Goal: Obtain resource: Download file/media

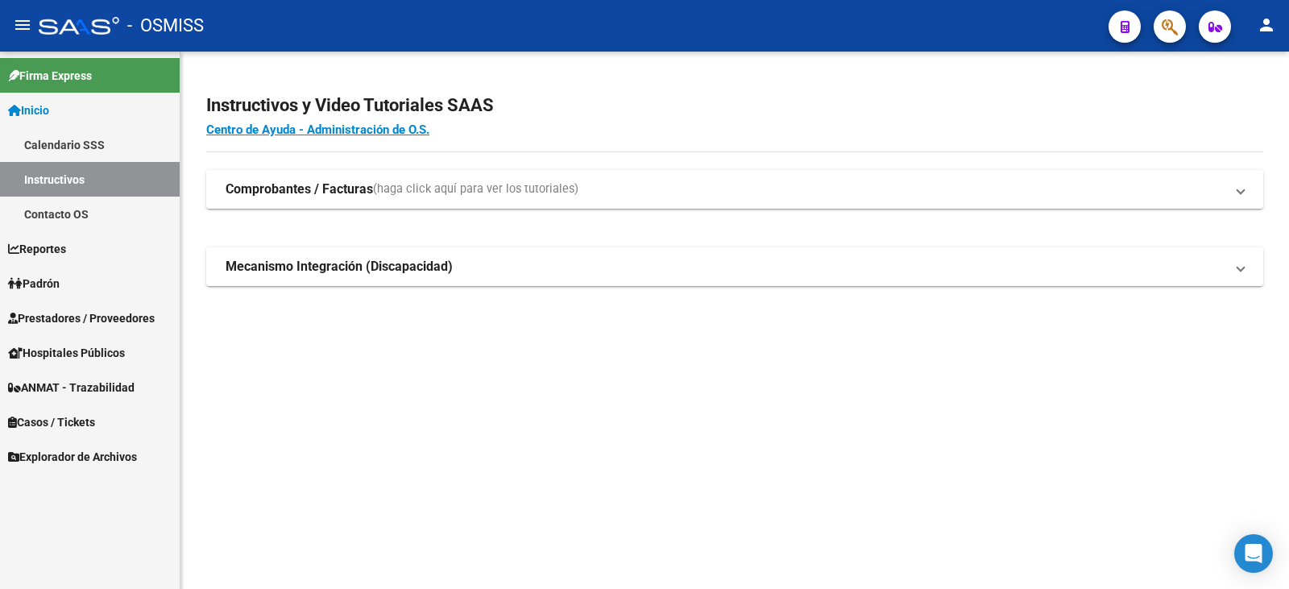
click at [52, 313] on span "Prestadores / Proveedores" at bounding box center [81, 318] width 147 height 18
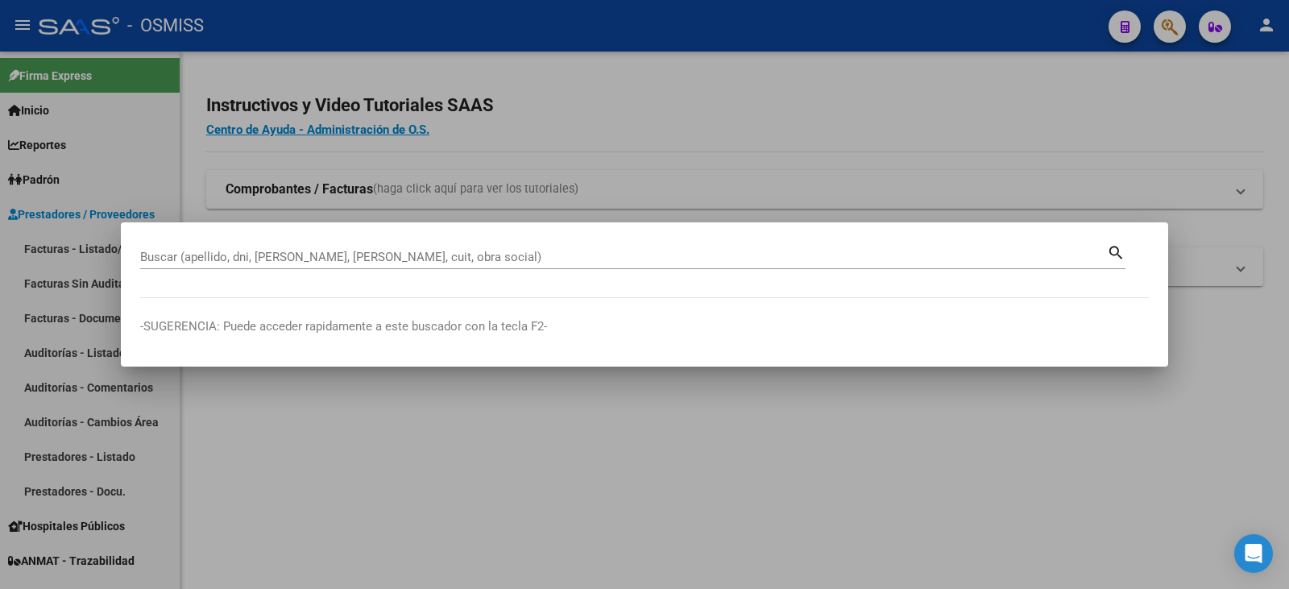
click at [176, 264] on div "Buscar (apellido, dni, [PERSON_NAME], [PERSON_NAME], cuit, obra social)" at bounding box center [623, 257] width 967 height 24
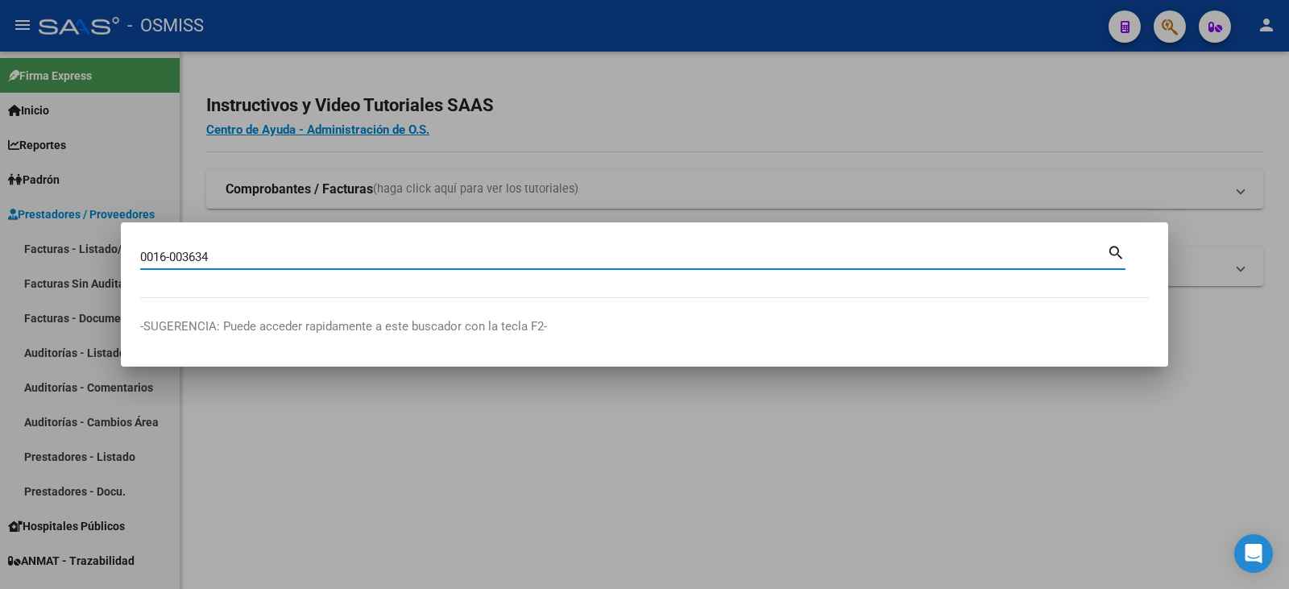
type input "0016-003634"
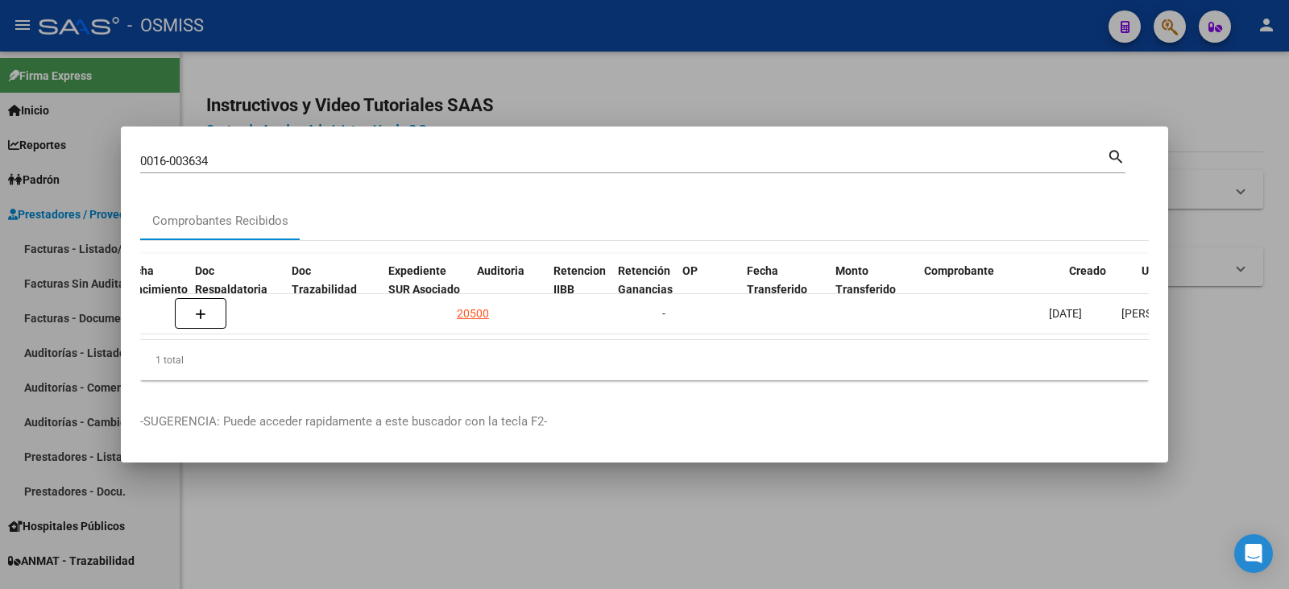
scroll to position [0, 933]
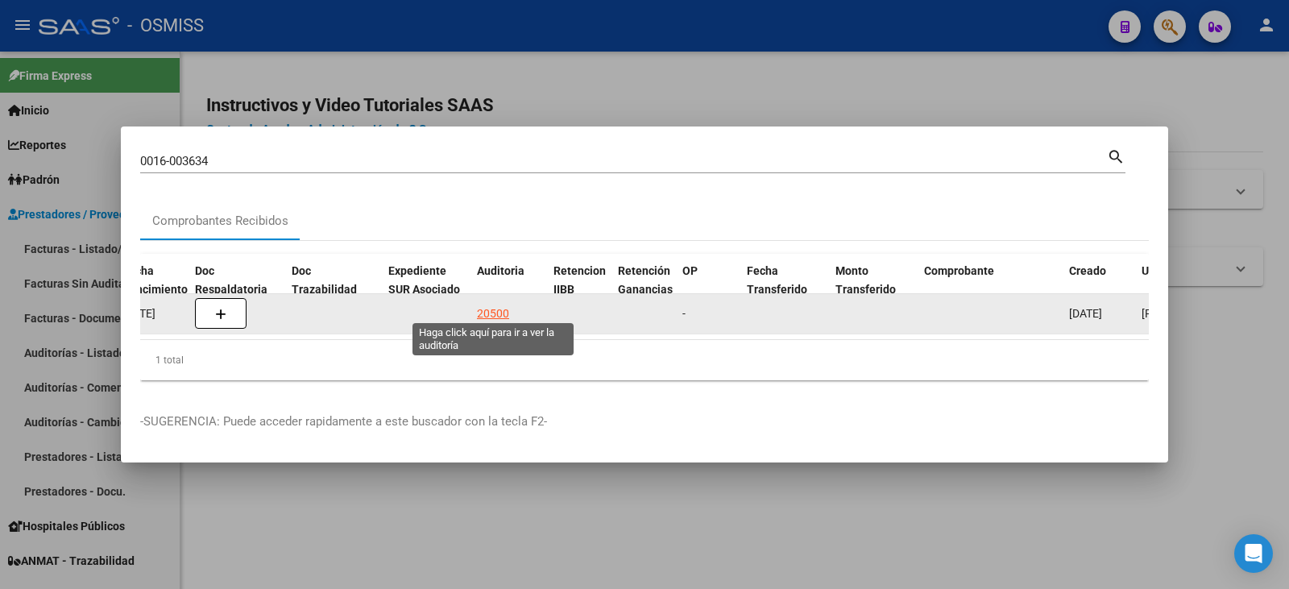
click at [482, 306] on div "20500" at bounding box center [493, 314] width 32 height 19
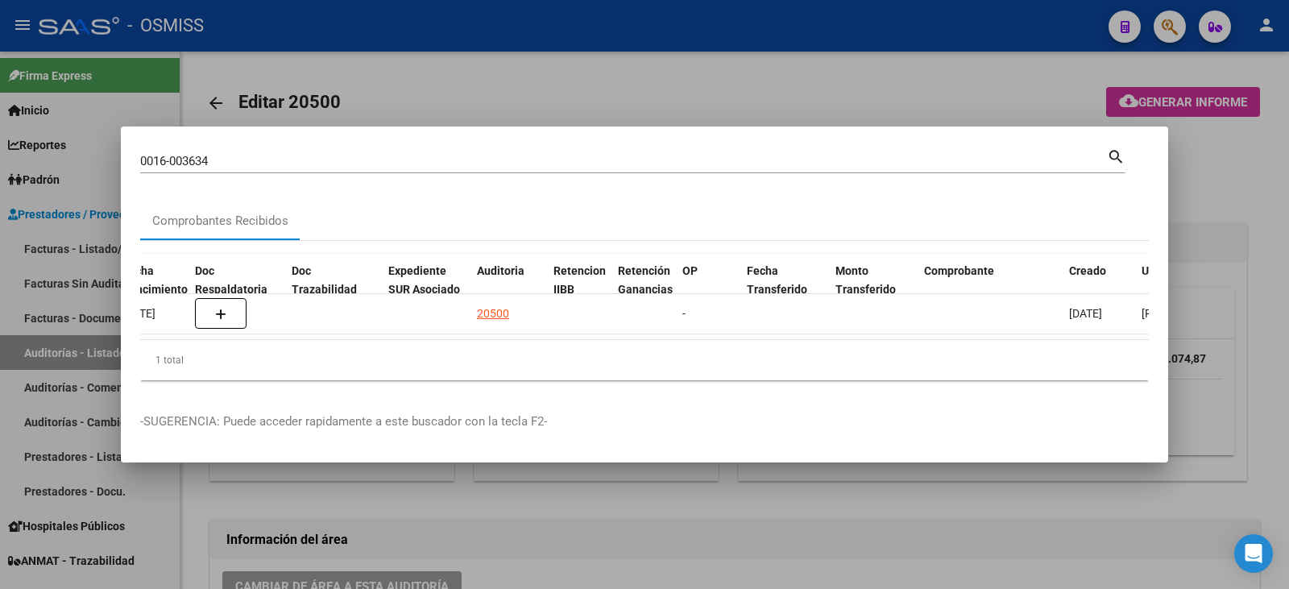
click at [638, 515] on div at bounding box center [644, 294] width 1289 height 589
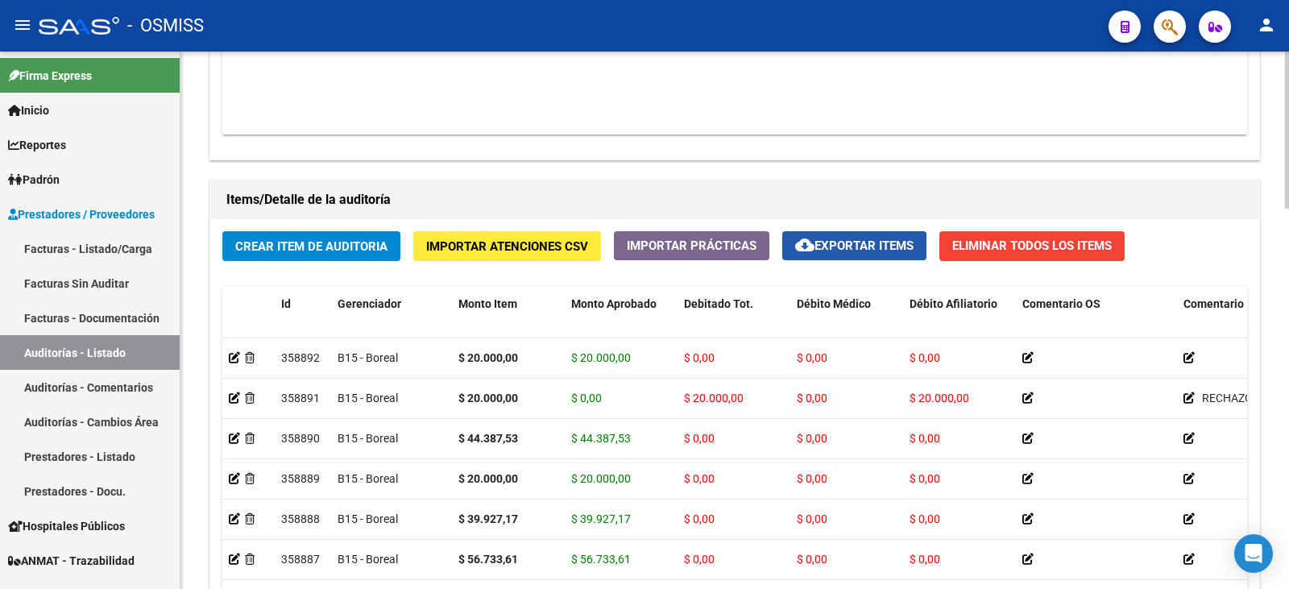
click at [836, 241] on span "cloud_download Exportar Items" at bounding box center [854, 246] width 118 height 15
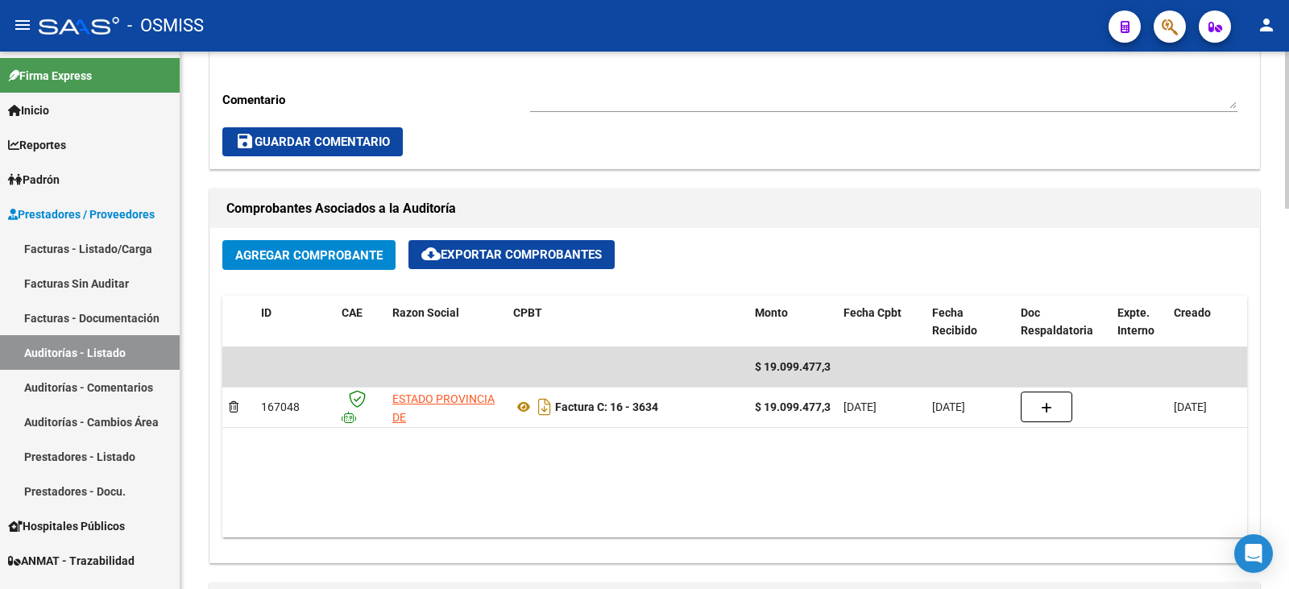
drag, startPoint x: 621, startPoint y: 509, endPoint x: 671, endPoint y: 513, distance: 50.9
click at [671, 513] on datatable-body "$ 19.099.477,35 167048 ESTADO PROVINCIA DE [GEOGRAPHIC_DATA][PERSON_NAME] Factu…" at bounding box center [734, 442] width 1025 height 190
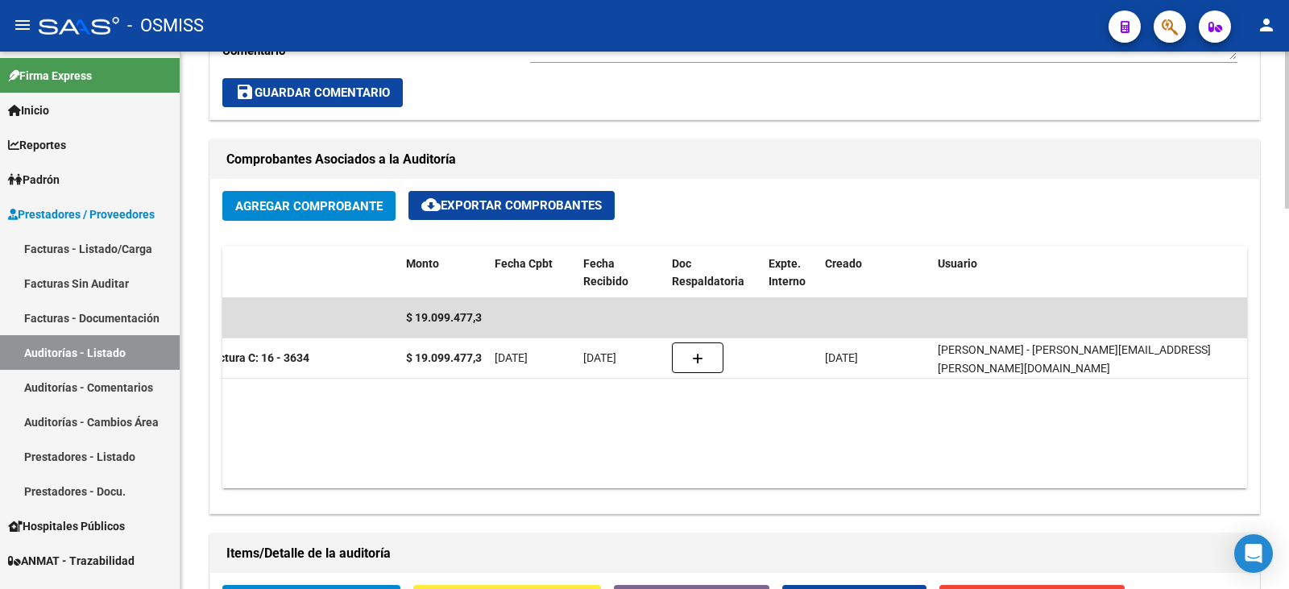
scroll to position [653, 0]
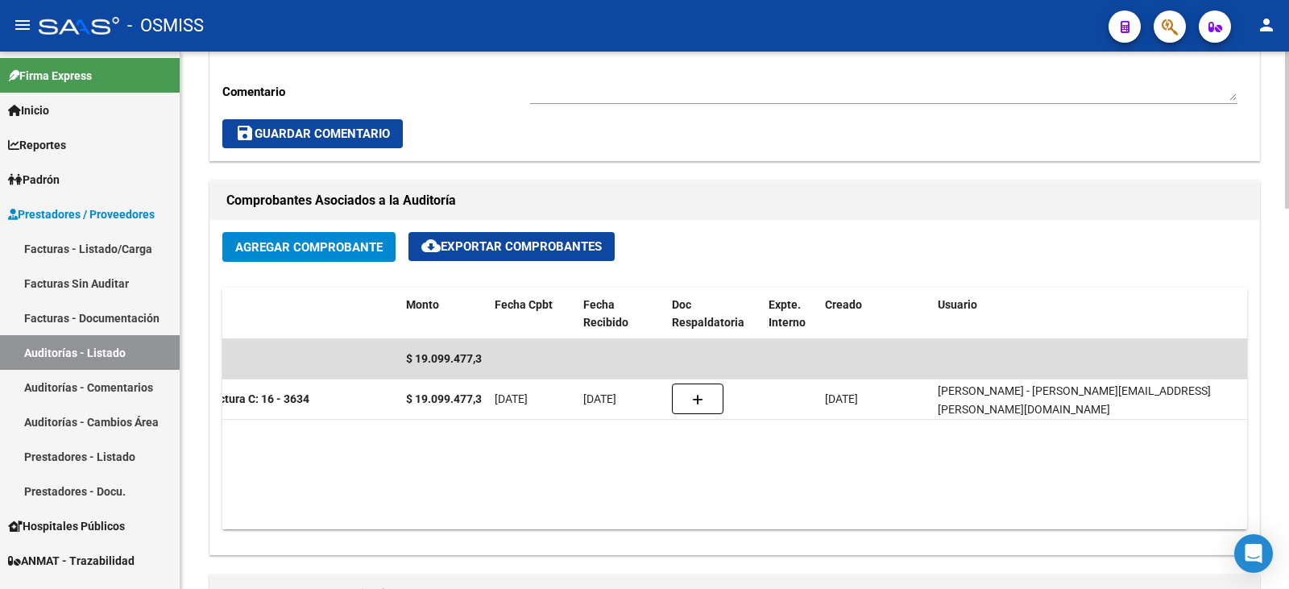
click at [1266, 372] on div "arrow_back Editar 20500 cloud_download Generar informe Puede notificar al geren…" at bounding box center [737, 316] width 1113 height 1835
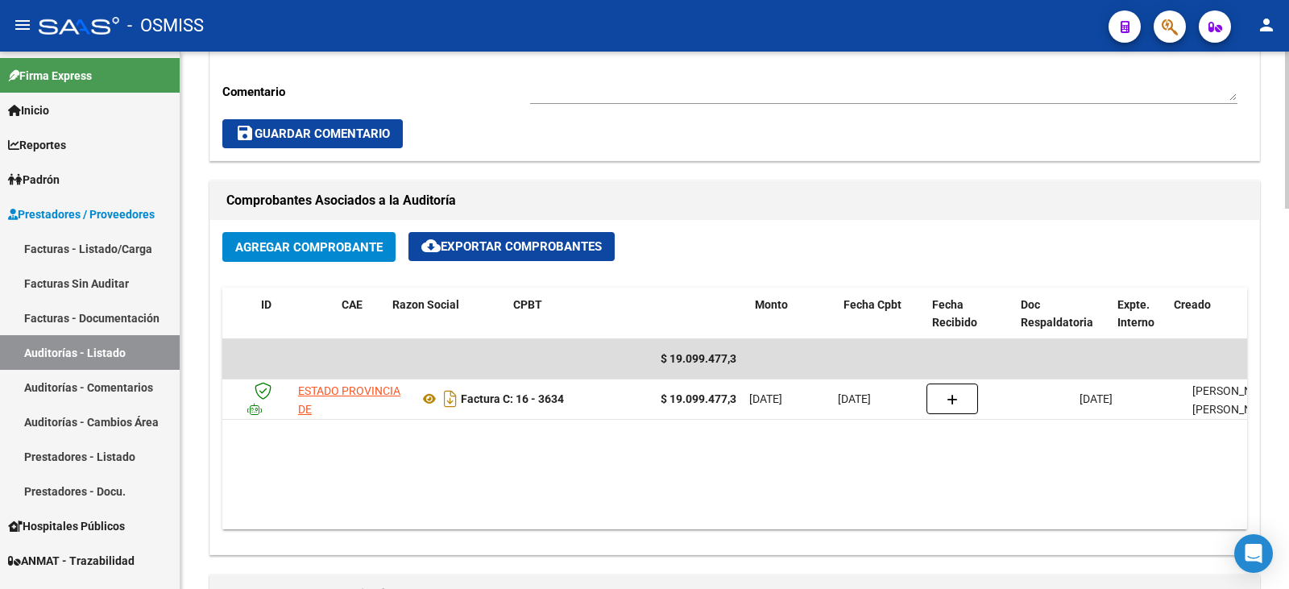
scroll to position [0, 0]
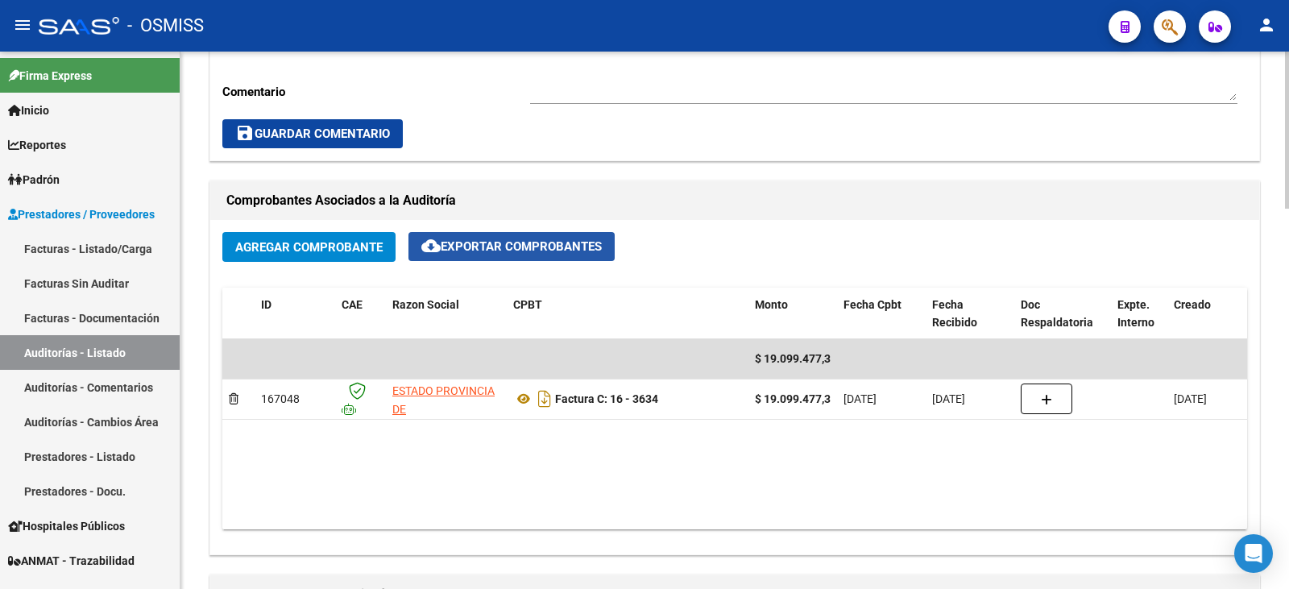
click at [432, 239] on mat-icon "cloud_download" at bounding box center [430, 245] width 19 height 19
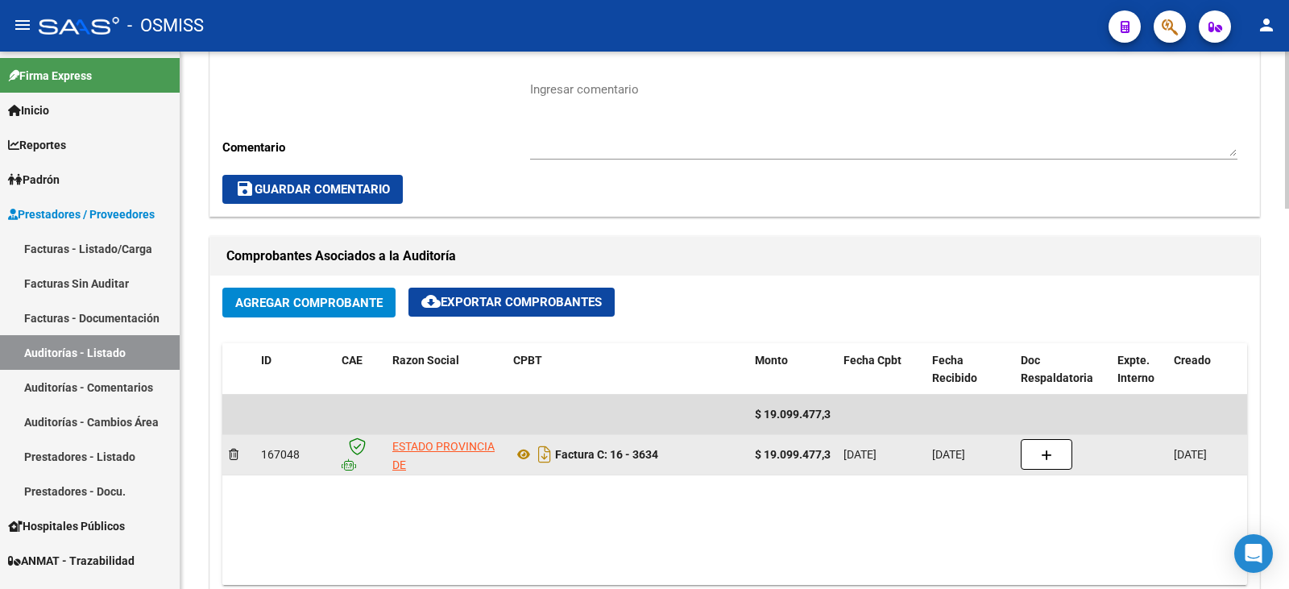
scroll to position [572, 0]
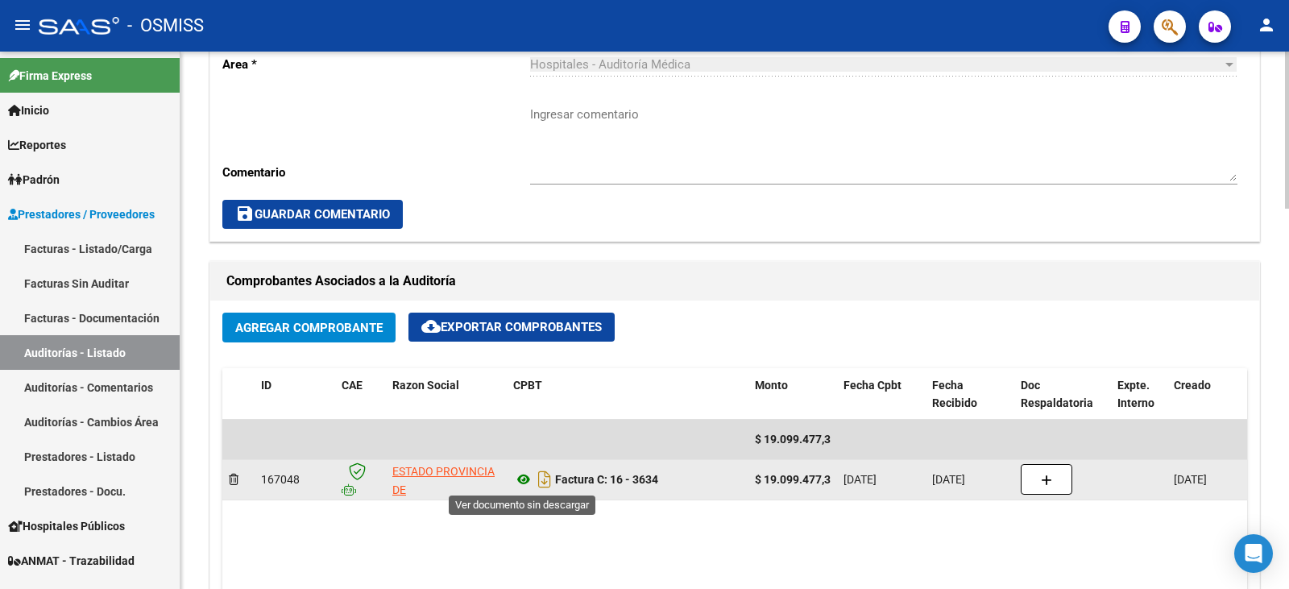
click at [521, 480] on icon at bounding box center [523, 479] width 21 height 19
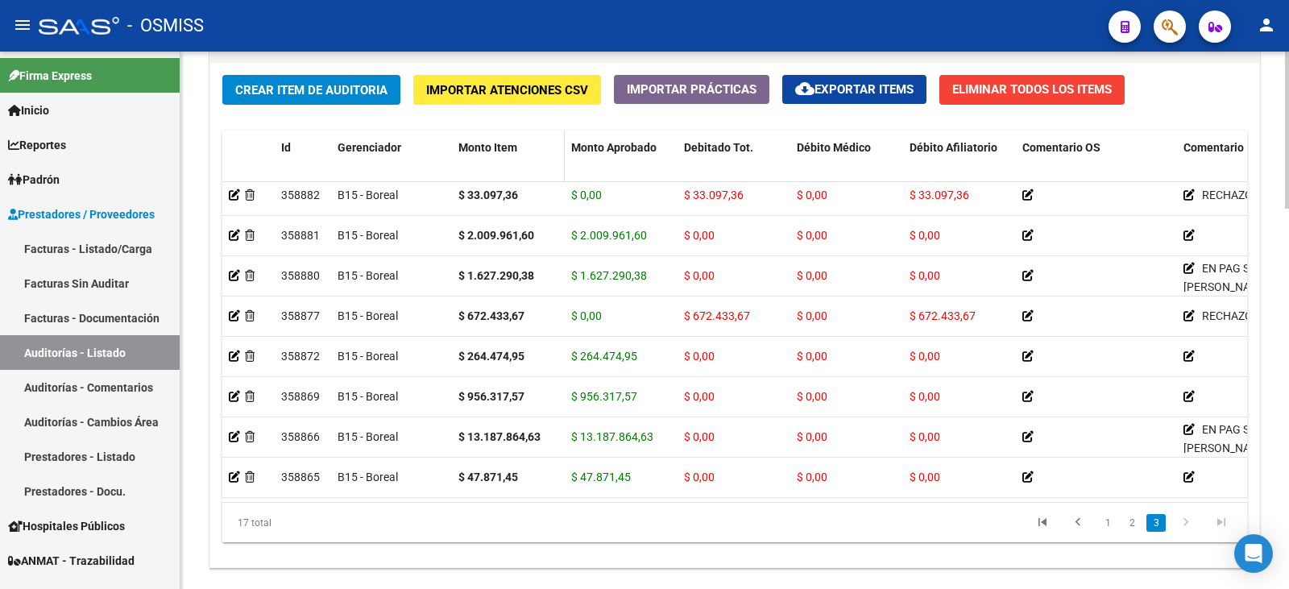
scroll to position [1298, 0]
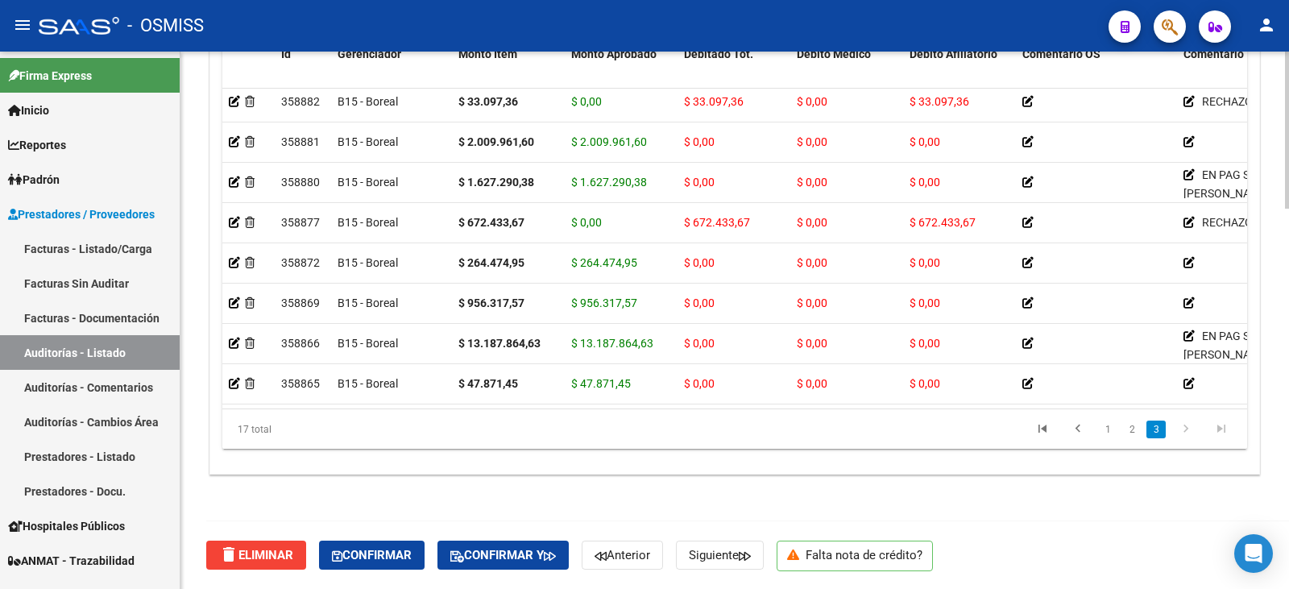
click at [1288, 463] on div at bounding box center [1287, 510] width 4 height 157
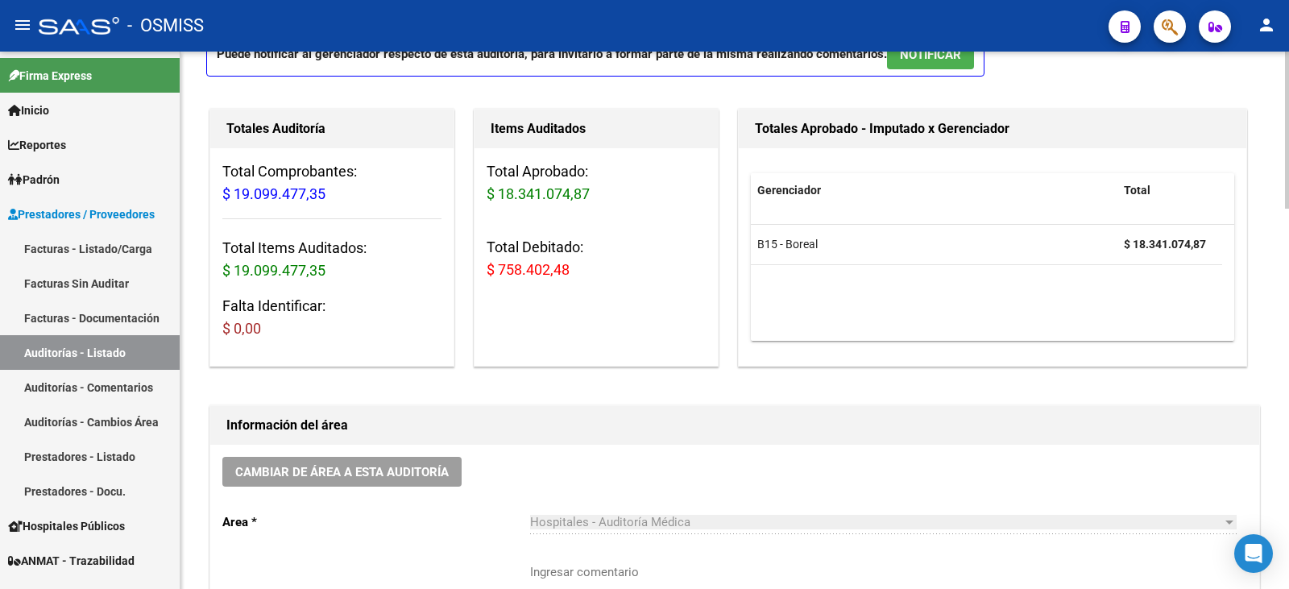
scroll to position [109, 0]
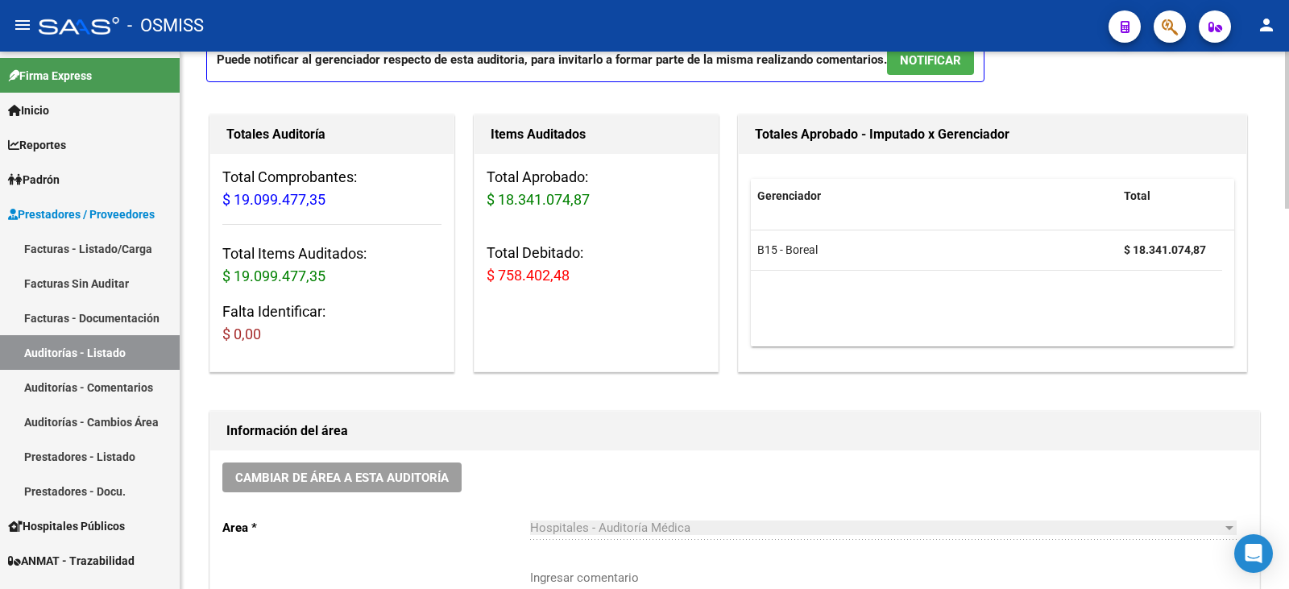
click at [1289, 98] on div at bounding box center [1287, 162] width 4 height 157
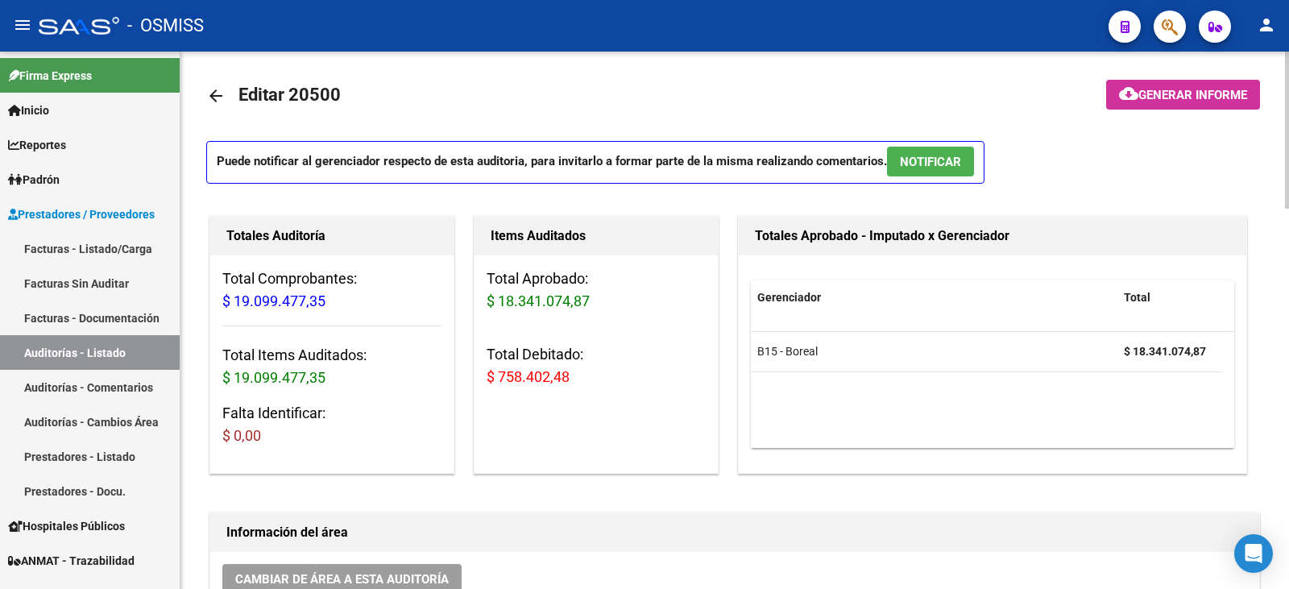
scroll to position [21, 0]
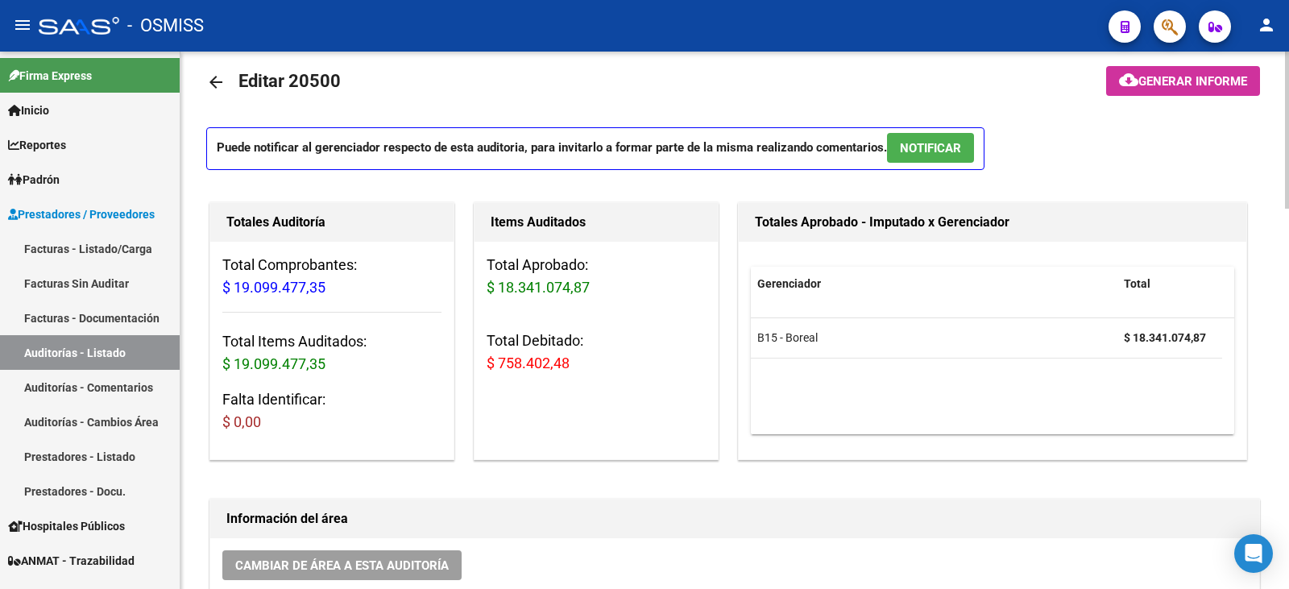
click at [1289, 206] on div at bounding box center [1287, 136] width 4 height 157
click at [1120, 166] on div "Puede notificar al gerenciador respecto de esta auditoria, para invitarlo a for…" at bounding box center [734, 153] width 1057 height 52
